Goal: Use online tool/utility

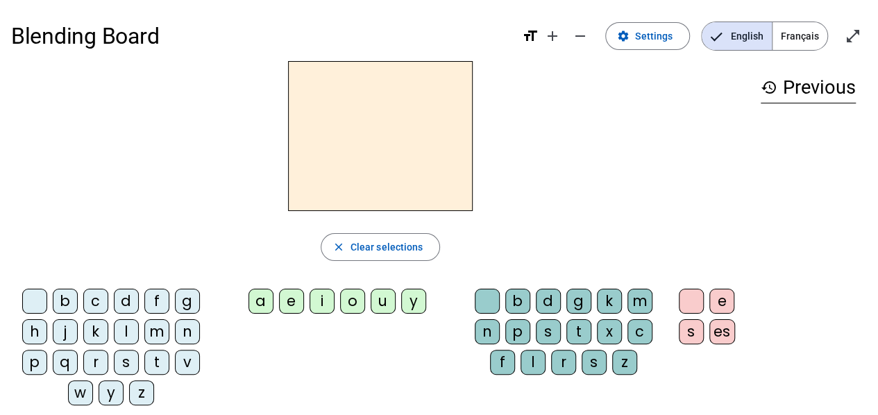
click at [129, 328] on div "l" at bounding box center [126, 331] width 25 height 25
click at [287, 303] on div "e" at bounding box center [291, 301] width 25 height 25
click at [383, 302] on div "u" at bounding box center [383, 301] width 25 height 25
click at [158, 363] on div "t" at bounding box center [156, 362] width 25 height 25
click at [125, 303] on div "d" at bounding box center [126, 301] width 25 height 25
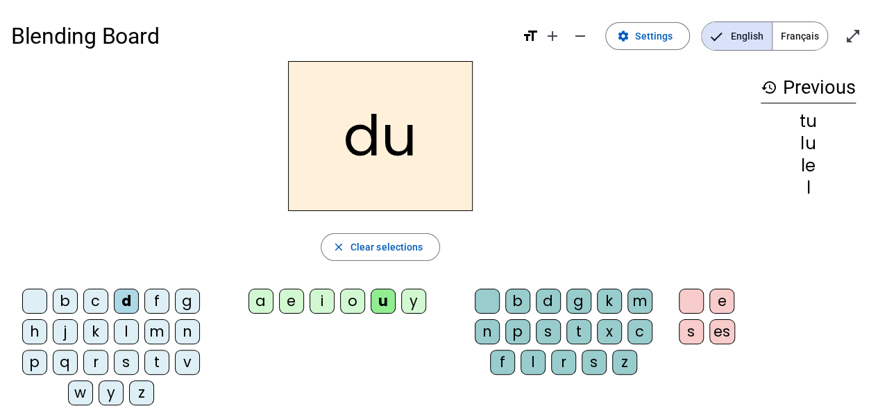
click at [294, 301] on div "e" at bounding box center [291, 301] width 25 height 25
click at [157, 297] on div "f" at bounding box center [156, 301] width 25 height 25
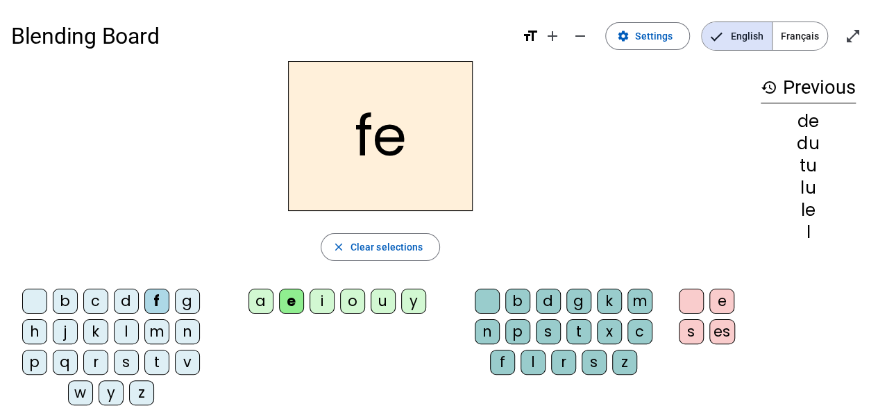
click at [125, 300] on div "d" at bounding box center [126, 301] width 25 height 25
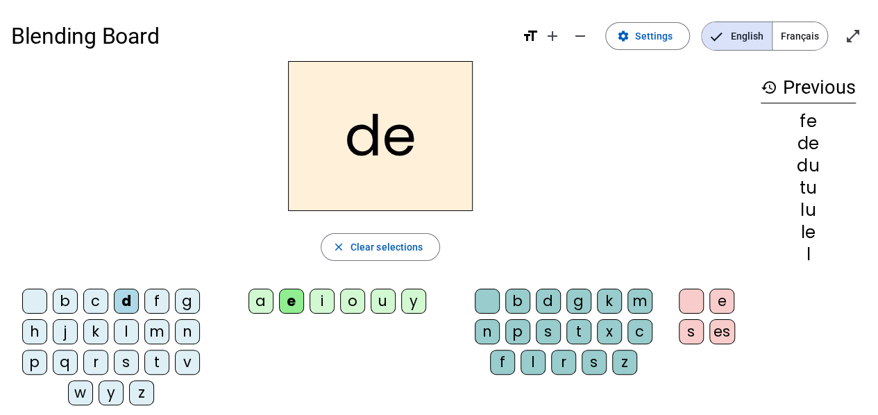
click at [157, 368] on div "t" at bounding box center [156, 362] width 25 height 25
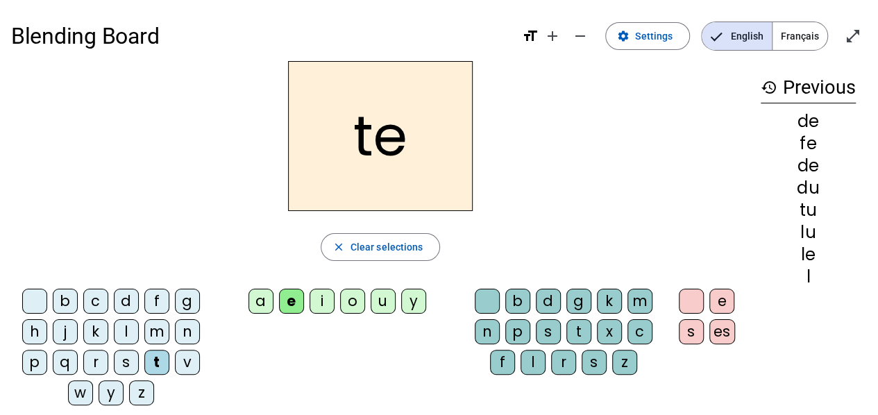
click at [349, 305] on div "o" at bounding box center [352, 301] width 25 height 25
click at [262, 304] on div "a" at bounding box center [260, 301] width 25 height 25
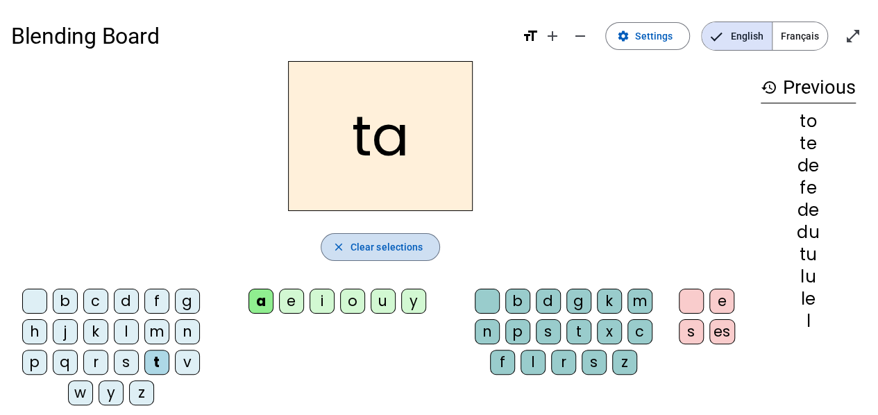
click at [412, 244] on span "Clear selections" at bounding box center [386, 247] width 73 height 17
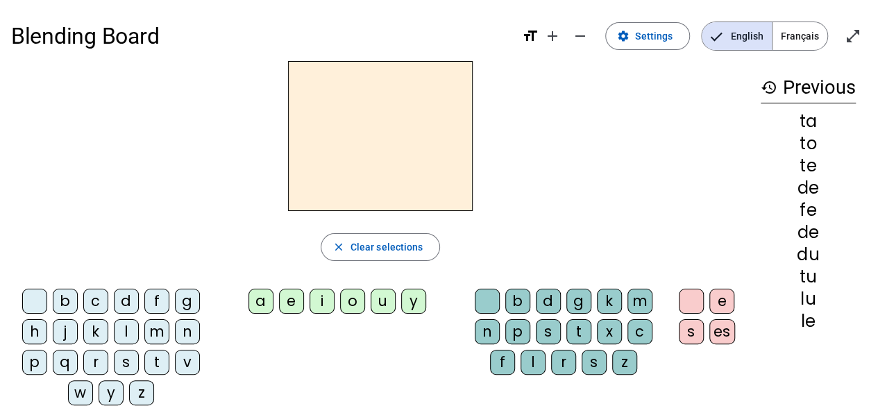
click at [260, 296] on div "a" at bounding box center [260, 301] width 25 height 25
click at [534, 369] on div "l" at bounding box center [532, 362] width 25 height 25
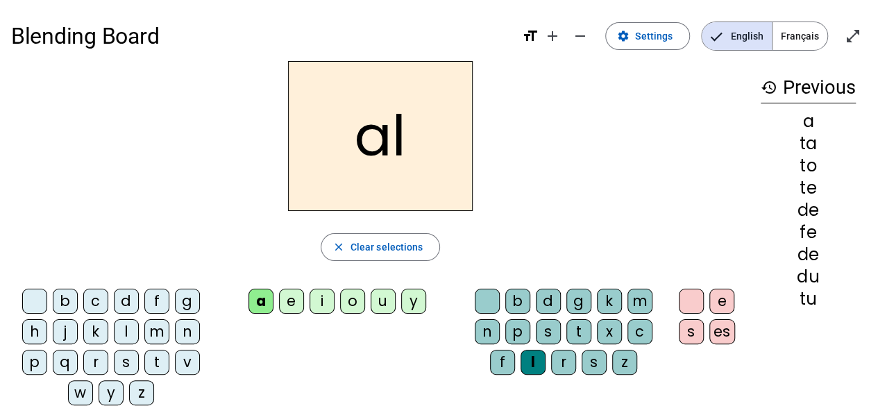
click at [347, 250] on span "button" at bounding box center [380, 246] width 119 height 33
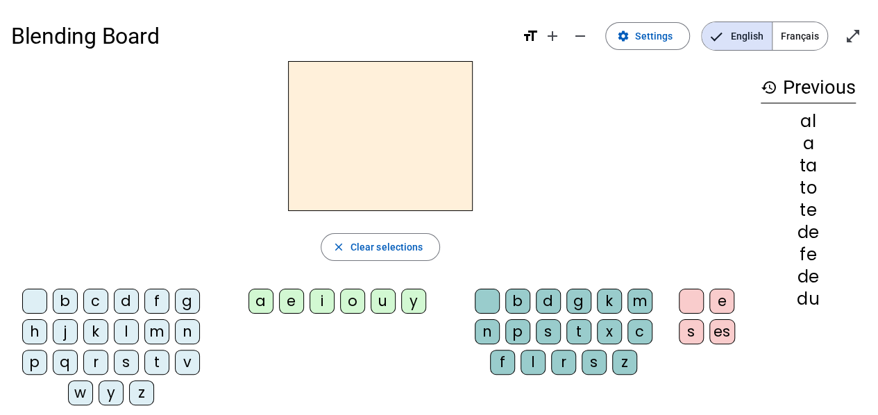
click at [157, 362] on div "t" at bounding box center [156, 362] width 25 height 25
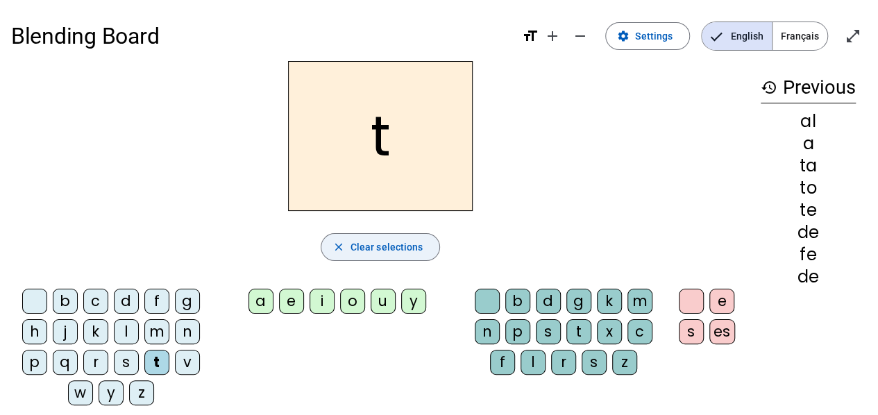
click at [421, 245] on span "Clear selections" at bounding box center [386, 247] width 73 height 17
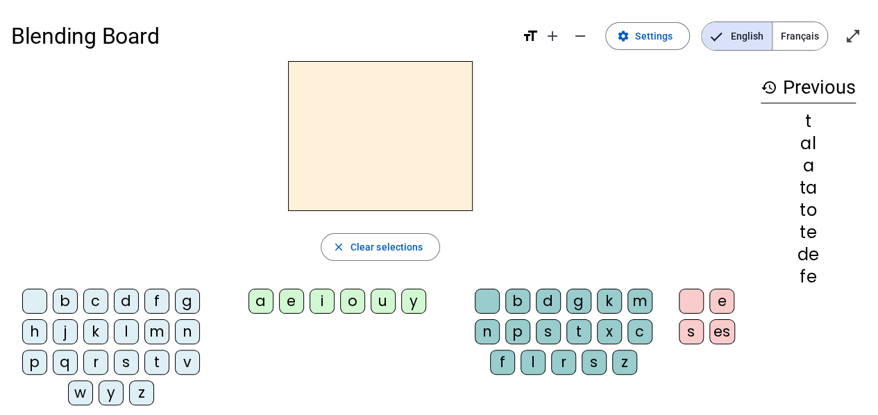
click at [382, 306] on div "u" at bounding box center [383, 301] width 25 height 25
click at [575, 332] on div "t" at bounding box center [578, 331] width 25 height 25
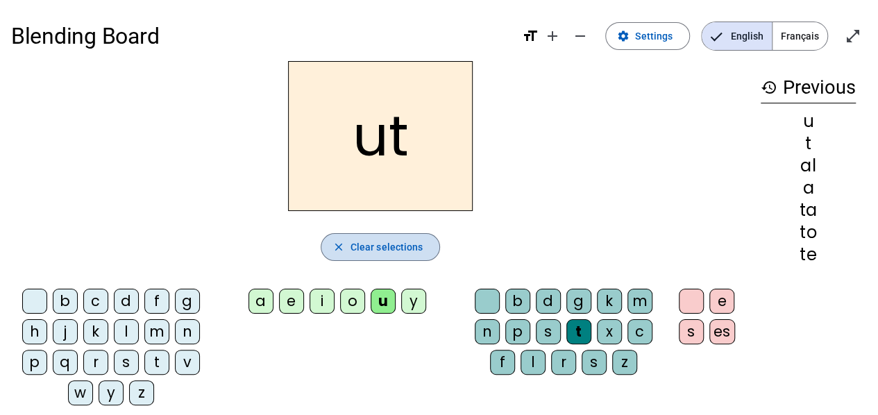
click at [401, 241] on span "Clear selections" at bounding box center [386, 247] width 73 height 17
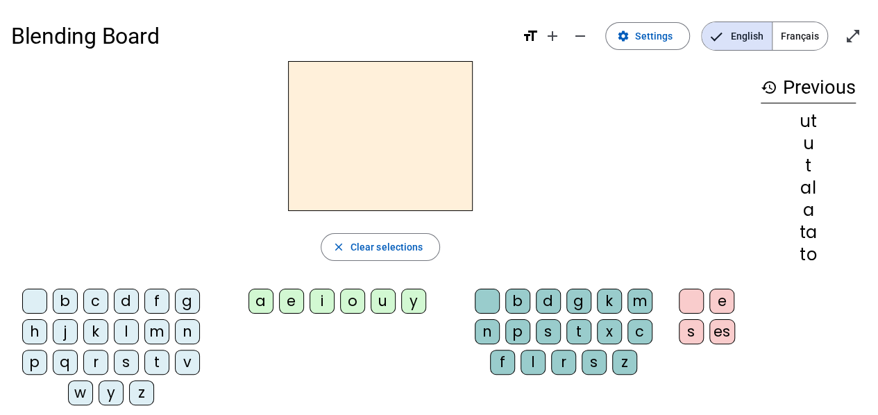
click at [263, 303] on div "a" at bounding box center [260, 301] width 25 height 25
click at [156, 330] on div "m" at bounding box center [156, 331] width 25 height 25
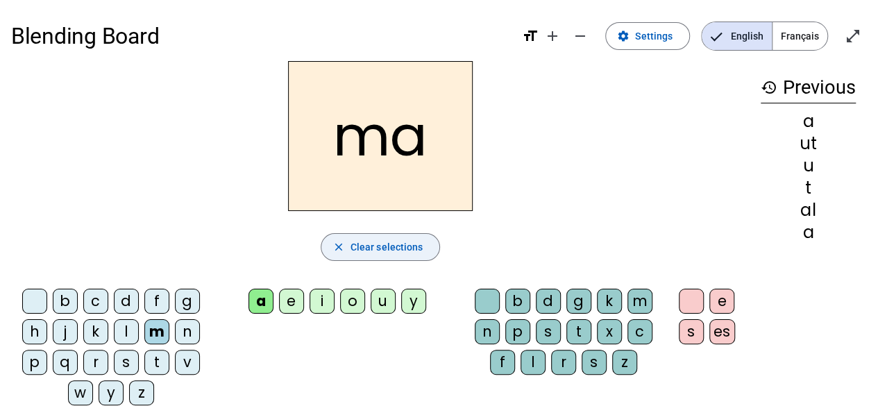
click at [350, 247] on span "Clear selections" at bounding box center [386, 247] width 73 height 17
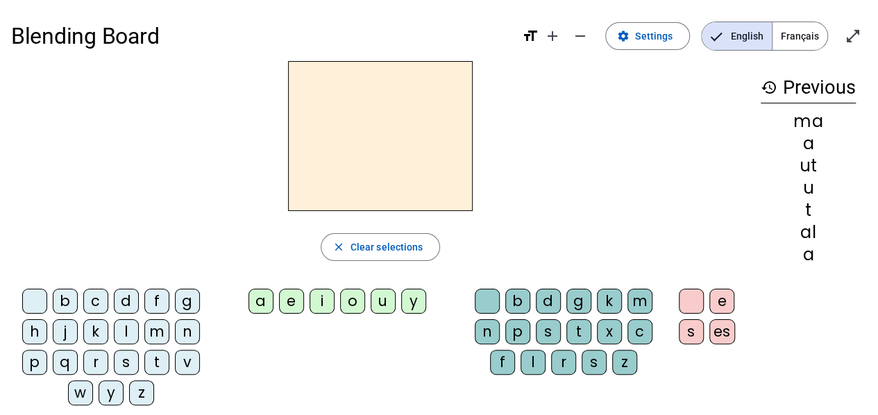
click at [260, 298] on div "a" at bounding box center [260, 301] width 25 height 25
click at [636, 304] on div "m" at bounding box center [639, 301] width 25 height 25
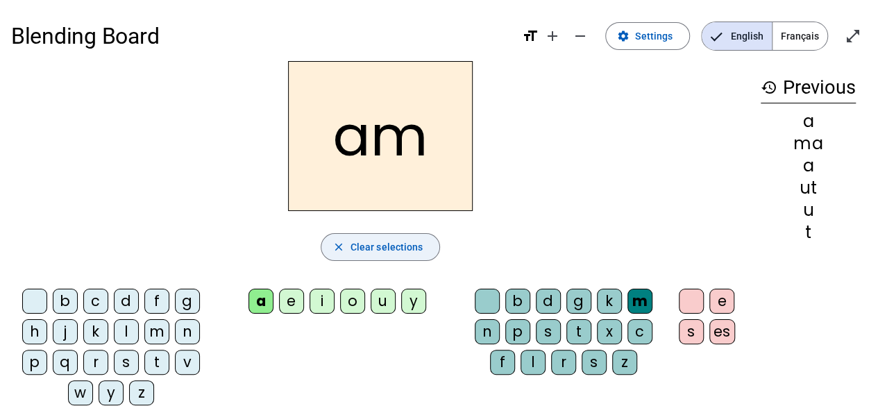
click at [364, 253] on span "Clear selections" at bounding box center [386, 247] width 73 height 17
